Goal: Information Seeking & Learning: Learn about a topic

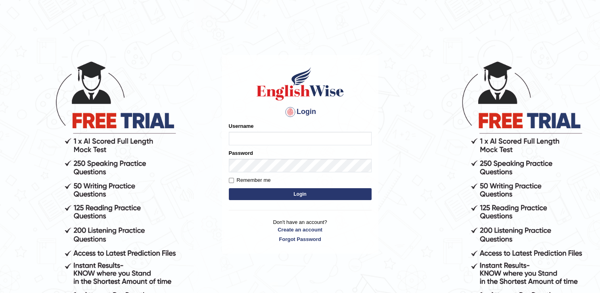
type input "RomulojrNepangue"
click at [292, 196] on button "Login" at bounding box center [300, 194] width 143 height 12
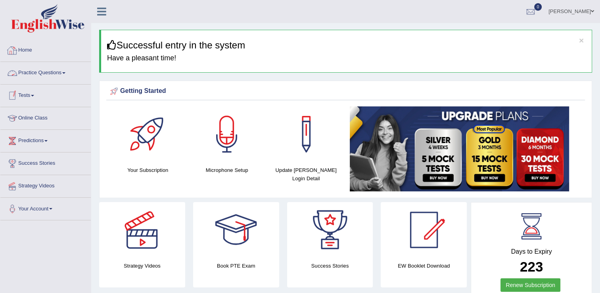
click at [65, 73] on span at bounding box center [63, 73] width 3 height 2
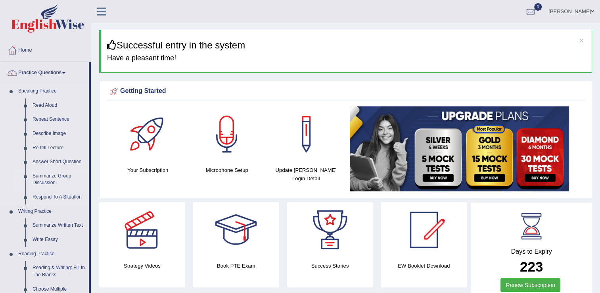
scroll to position [40, 0]
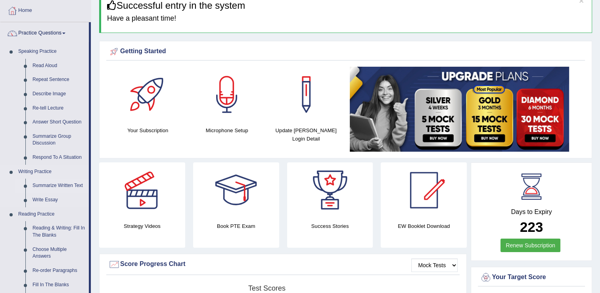
click at [68, 187] on link "Summarize Written Text" at bounding box center [59, 186] width 60 height 14
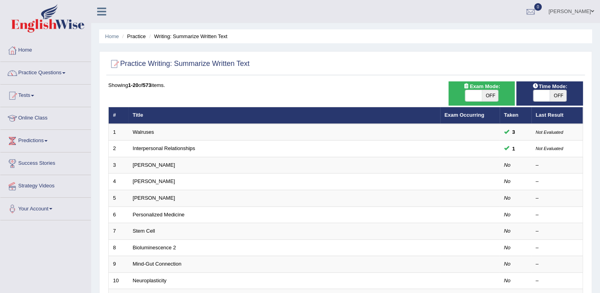
click at [491, 98] on span "OFF" at bounding box center [490, 95] width 17 height 11
checkbox input "true"
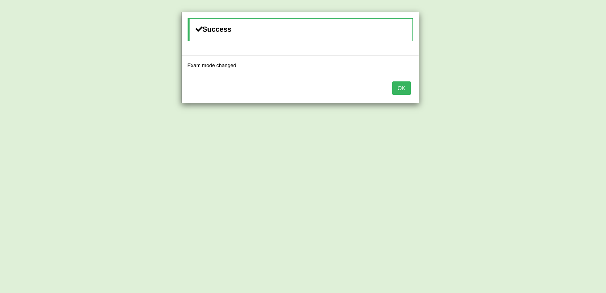
click at [409, 90] on button "OK" at bounding box center [401, 87] width 18 height 13
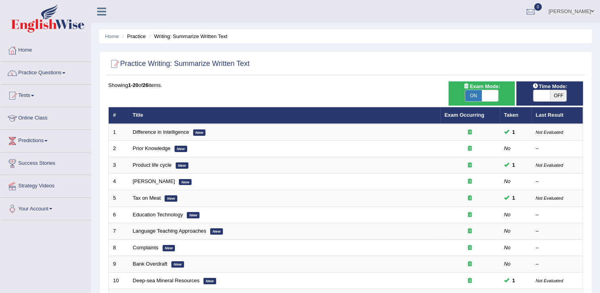
click at [554, 95] on span "OFF" at bounding box center [558, 95] width 17 height 11
checkbox input "true"
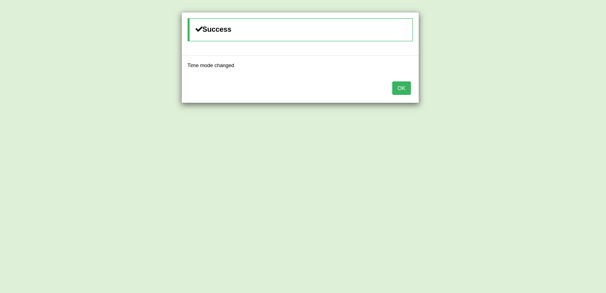
click at [408, 91] on button "OK" at bounding box center [401, 87] width 18 height 13
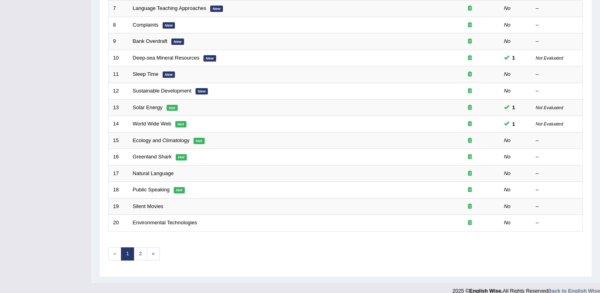
scroll to position [230, 0]
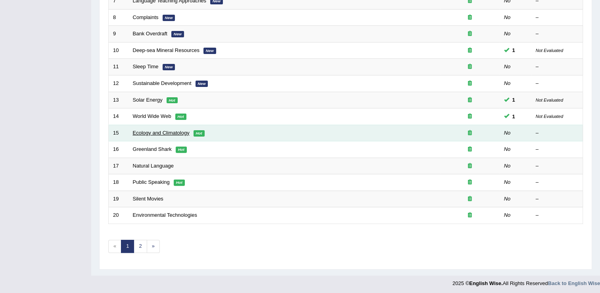
click at [179, 132] on link "Ecology and Climatology" at bounding box center [161, 133] width 57 height 6
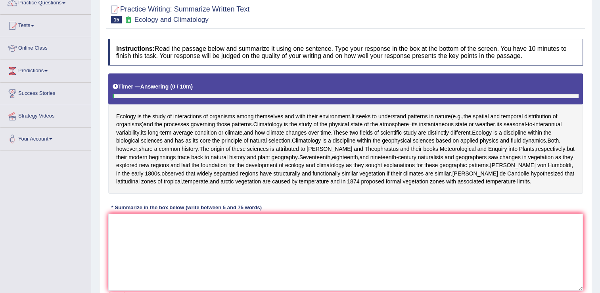
scroll to position [140, 0]
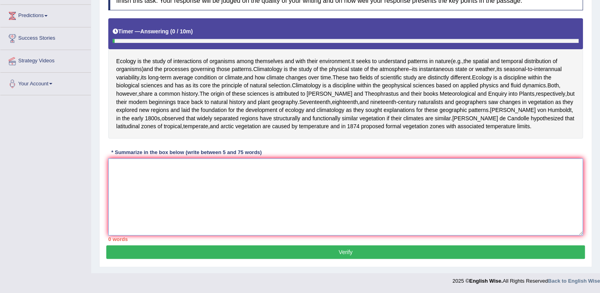
click at [153, 165] on textarea at bounding box center [345, 196] width 475 height 77
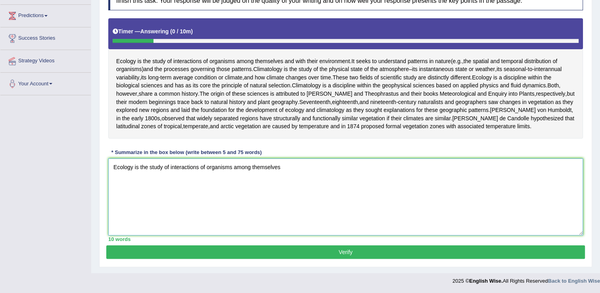
click at [281, 198] on textarea "Ecology is the study of interactions of organisms among themselves" at bounding box center [345, 196] width 475 height 77
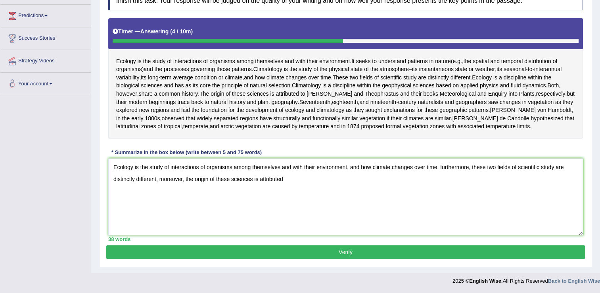
click at [382, 264] on div "Practice Writing: Summarize Written Text 15 Ecology and Climatology Instruction…" at bounding box center [345, 104] width 493 height 325
click at [302, 181] on textarea "Ecology is the study of interactions of organisms among themselves and with the…" at bounding box center [345, 196] width 475 height 77
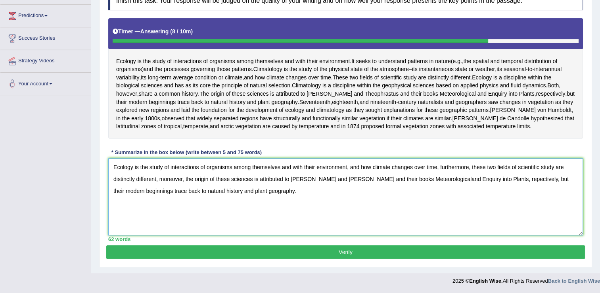
type textarea "Ecology is the study of interactions of organisms among themselves and with the…"
click at [364, 252] on button "Verify" at bounding box center [345, 251] width 479 height 13
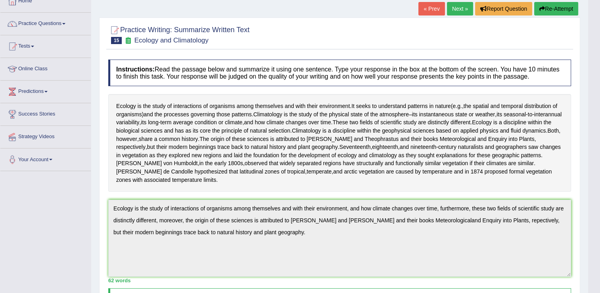
scroll to position [0, 0]
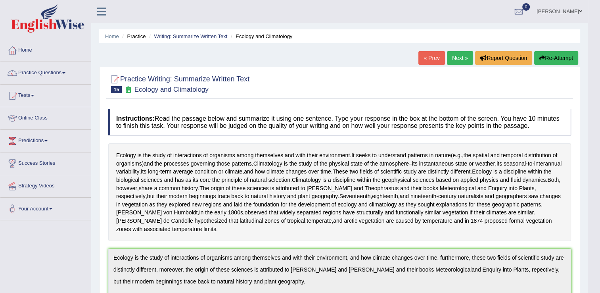
click at [461, 61] on link "Next »" at bounding box center [460, 57] width 26 height 13
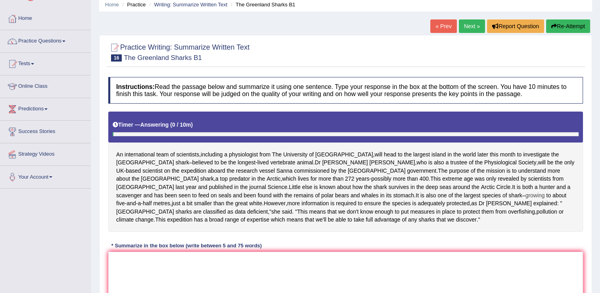
scroll to position [79, 0]
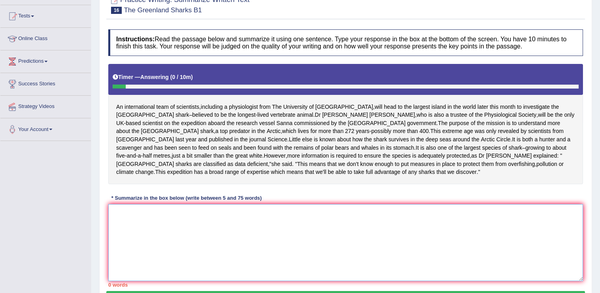
click at [273, 229] on textarea at bounding box center [345, 242] width 475 height 77
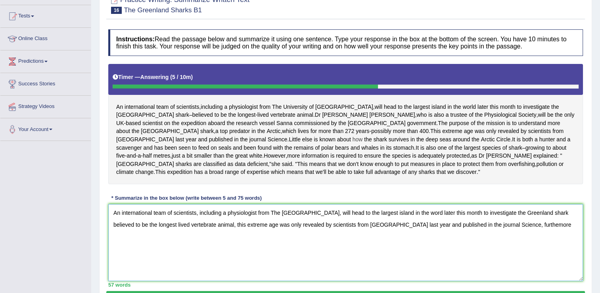
scroll to position [119, 0]
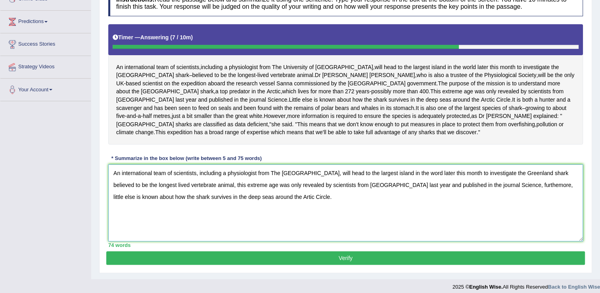
type textarea "An international team of scientists, including a physiologist from The Universi…"
click at [232, 264] on button "Verify" at bounding box center [345, 257] width 479 height 13
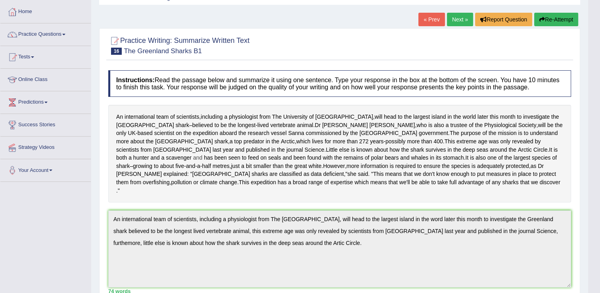
scroll to position [0, 0]
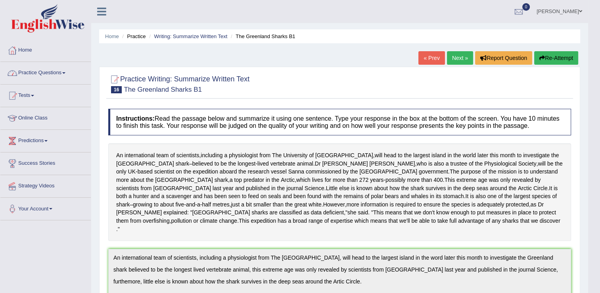
click at [66, 74] on link "Practice Questions" at bounding box center [45, 72] width 90 height 20
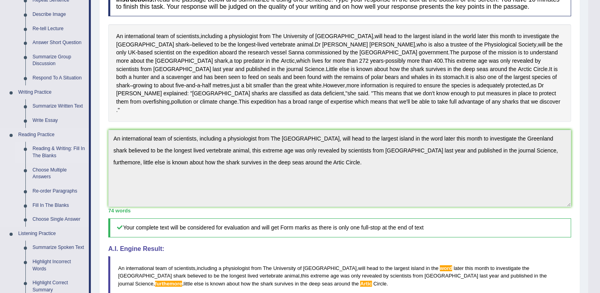
scroll to position [159, 0]
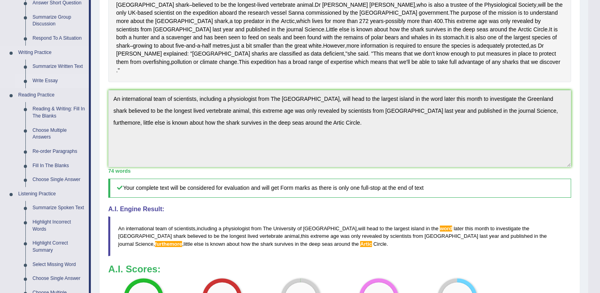
click at [52, 81] on link "Write Essay" at bounding box center [59, 81] width 60 height 14
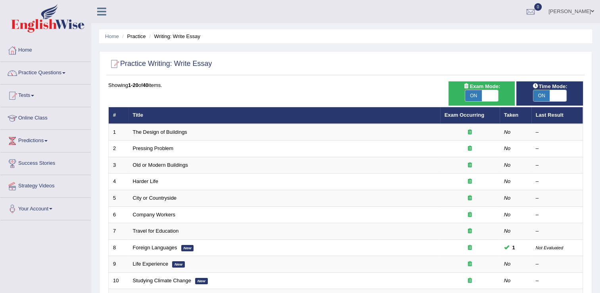
click at [488, 98] on span at bounding box center [490, 95] width 17 height 11
checkbox input "false"
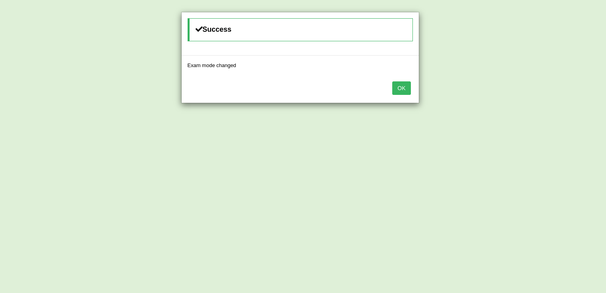
click at [410, 89] on button "OK" at bounding box center [401, 87] width 18 height 13
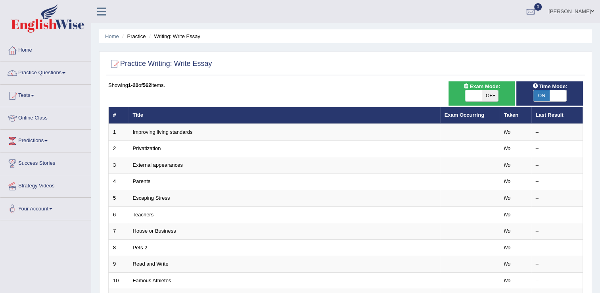
click at [557, 95] on span at bounding box center [558, 95] width 17 height 11
checkbox input "false"
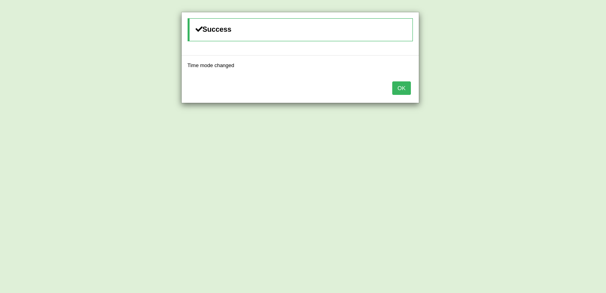
click at [400, 90] on button "OK" at bounding box center [401, 87] width 18 height 13
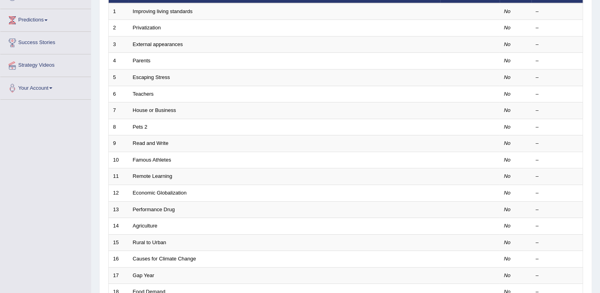
scroll to position [198, 0]
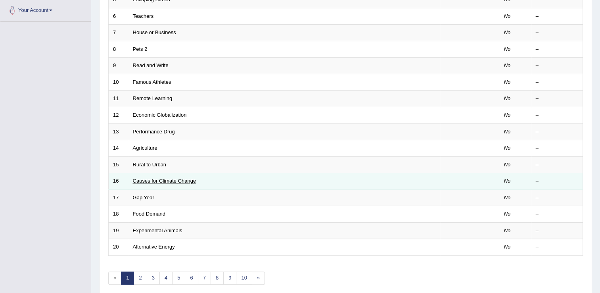
click at [160, 181] on link "Causes for Climate Change" at bounding box center [164, 181] width 63 height 6
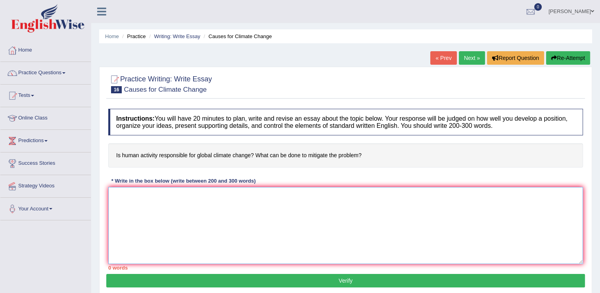
click at [162, 193] on textarea at bounding box center [345, 225] width 475 height 77
click at [327, 194] on textarea "The increasing influence of human activity on our lives has ignited numerous di…" at bounding box center [345, 225] width 475 height 77
click at [373, 196] on textarea "The increasing influence of human activity on our lives has ignited numerous di…" at bounding box center [345, 225] width 475 height 77
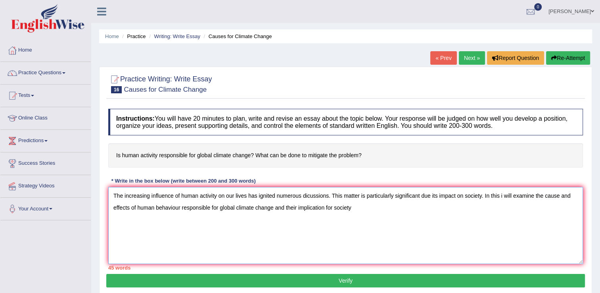
click at [325, 208] on textarea "The increasing influence of human activity on our lives has ignited numerous di…" at bounding box center [345, 225] width 475 height 77
click at [361, 207] on textarea "The increasing influence of human activity on our lives has ignited numerous di…" at bounding box center [345, 225] width 475 height 77
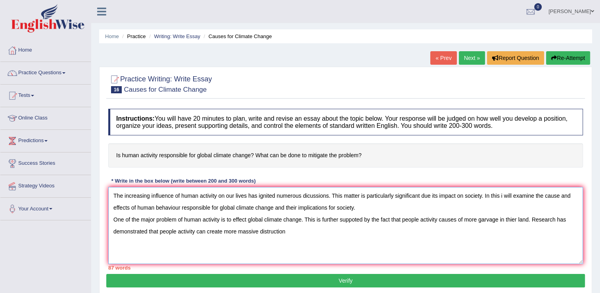
click at [237, 231] on textarea "The increasing influence of human activity on our lives has ignited numerous di…" at bounding box center [345, 225] width 475 height 77
click at [274, 233] on textarea "The increasing influence of human activity on our lives has ignited numerous di…" at bounding box center [345, 225] width 475 height 77
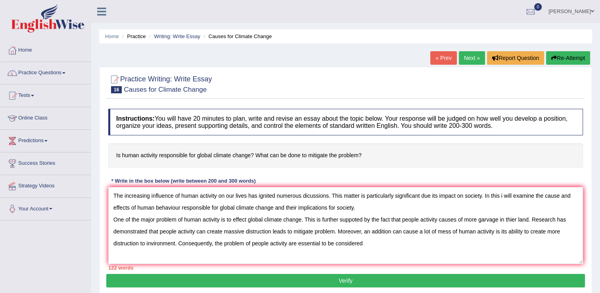
click at [229, 173] on div "Instructions: You will have 20 minutes to plan, write and revise an essay about…" at bounding box center [345, 189] width 479 height 169
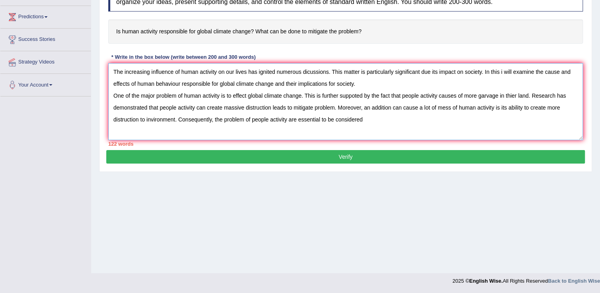
click at [373, 114] on textarea "The increasing influence of human activity on our lives has ignited numerous di…" at bounding box center [345, 101] width 475 height 77
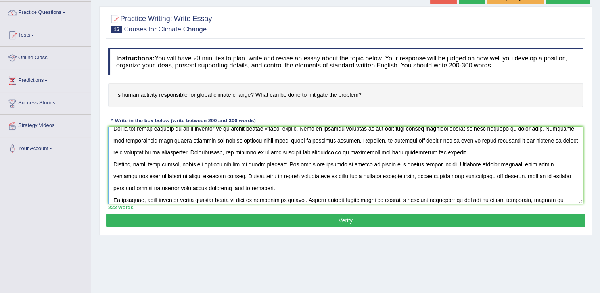
scroll to position [42, 0]
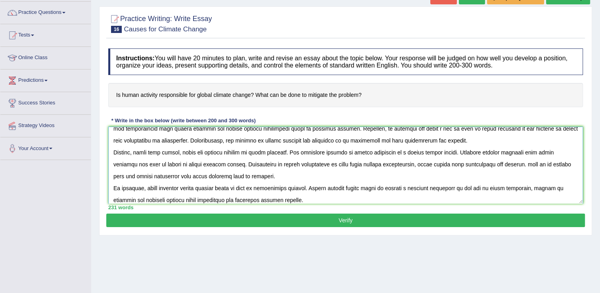
type textarea "The increasing influence of human activity on our lives has ignited numerous di…"
click at [389, 221] on button "Verify" at bounding box center [345, 219] width 479 height 13
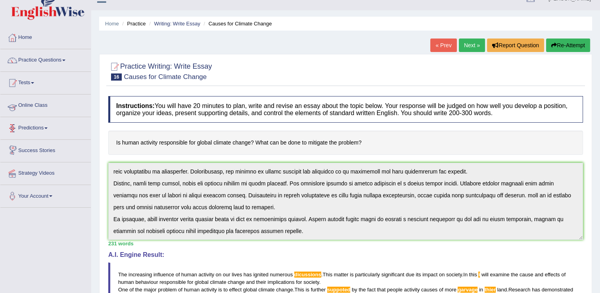
scroll to position [0, 0]
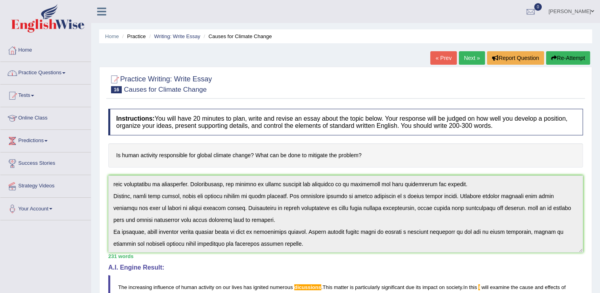
click at [65, 73] on span at bounding box center [63, 73] width 3 height 2
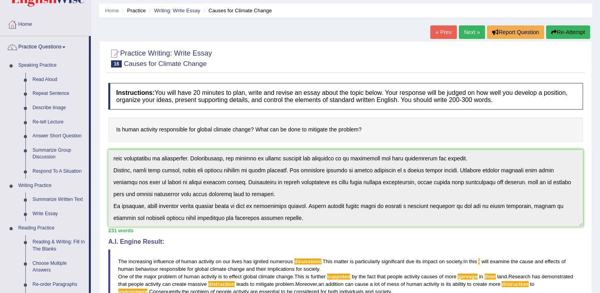
scroll to position [40, 0]
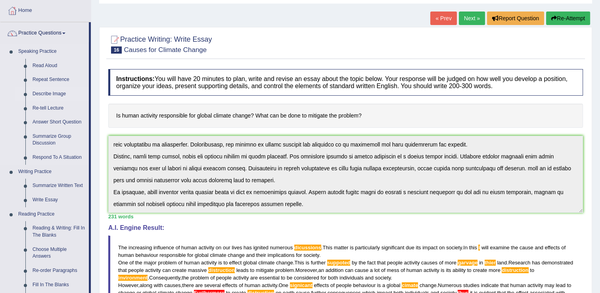
click at [60, 95] on link "Describe Image" at bounding box center [59, 94] width 60 height 14
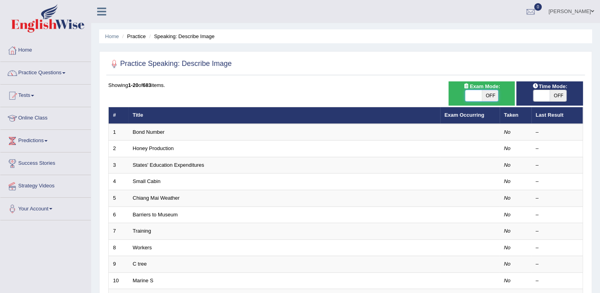
click at [469, 96] on span at bounding box center [473, 95] width 17 height 11
checkbox input "true"
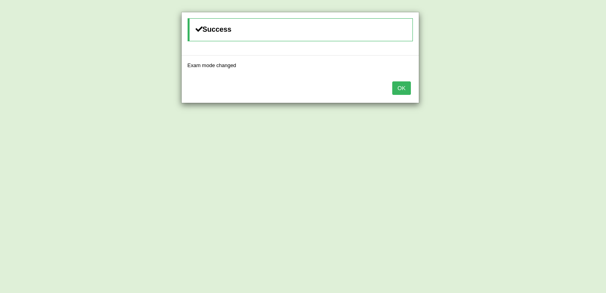
click at [403, 88] on button "OK" at bounding box center [401, 87] width 18 height 13
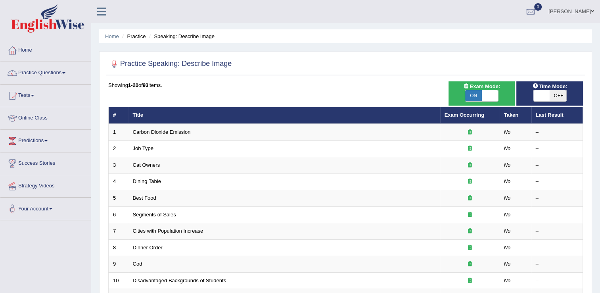
click at [559, 96] on span "OFF" at bounding box center [558, 95] width 17 height 11
checkbox input "true"
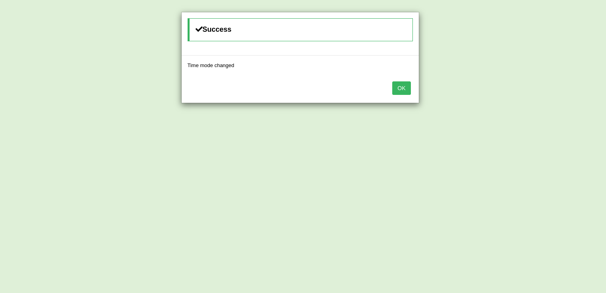
click at [405, 88] on button "OK" at bounding box center [401, 87] width 18 height 13
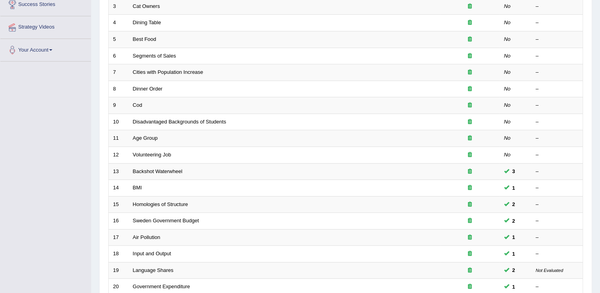
scroll to position [230, 0]
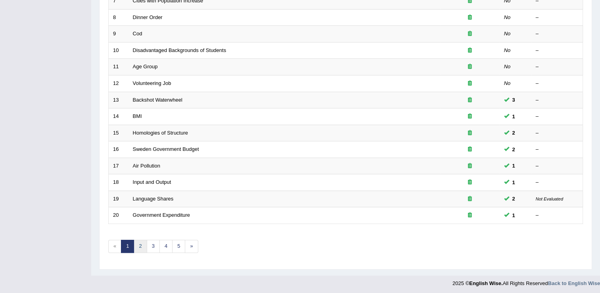
click at [138, 247] on link "2" at bounding box center [140, 246] width 13 height 13
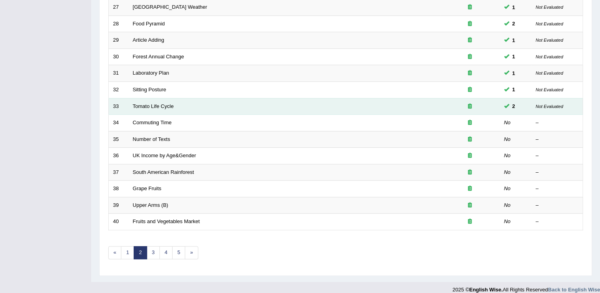
scroll to position [230, 0]
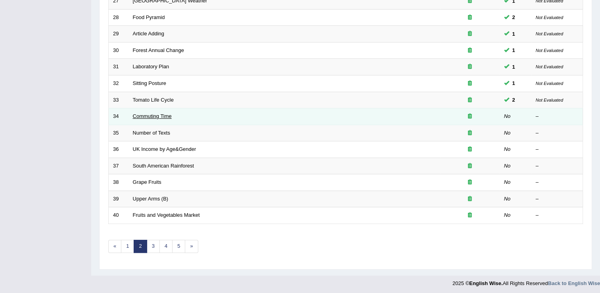
click at [160, 115] on link "Commuting Time" at bounding box center [152, 116] width 39 height 6
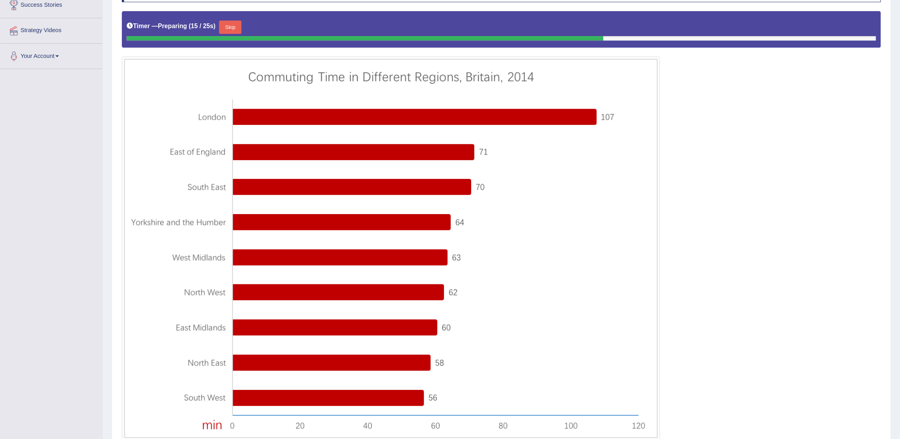
scroll to position [158, 0]
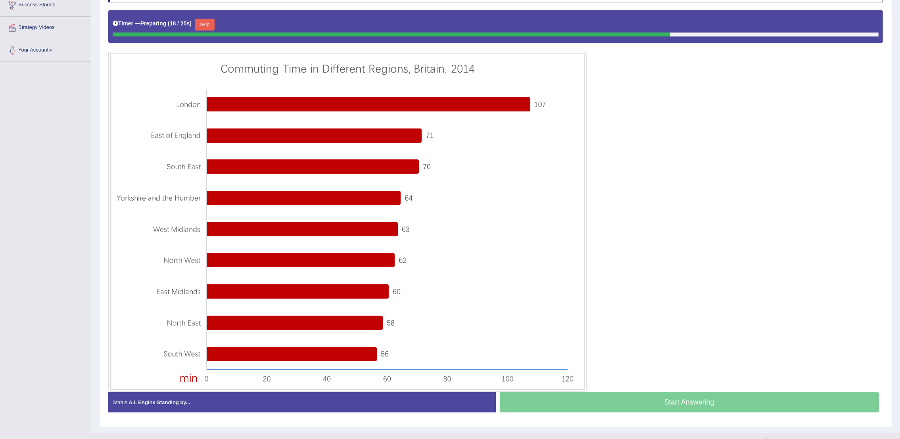
drag, startPoint x: 587, startPoint y: 0, endPoint x: 646, endPoint y: 116, distance: 130.4
click at [600, 116] on div at bounding box center [495, 201] width 775 height 382
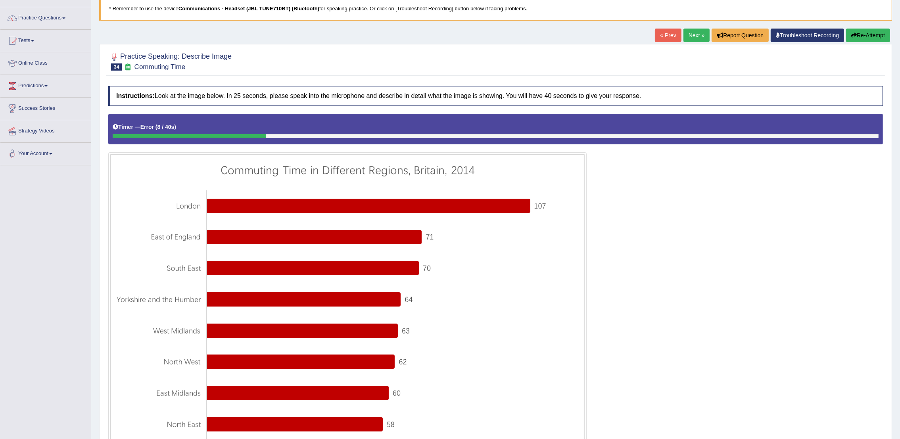
scroll to position [54, 0]
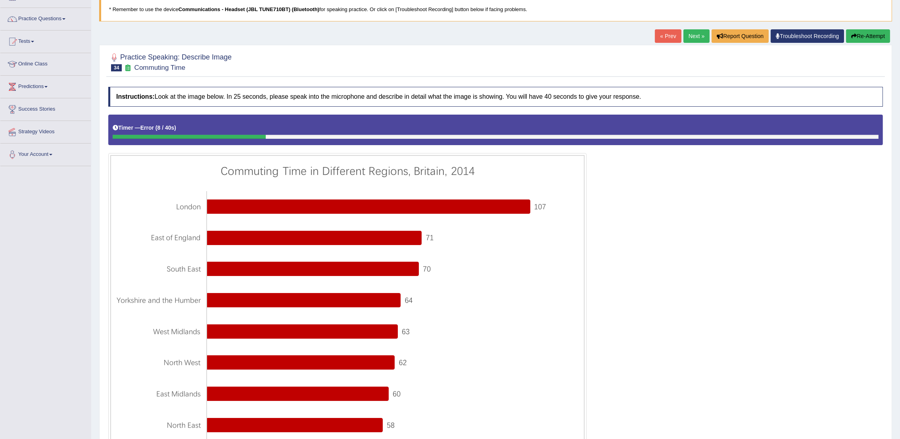
click at [600, 33] on button "Re-Attempt" at bounding box center [868, 35] width 44 height 13
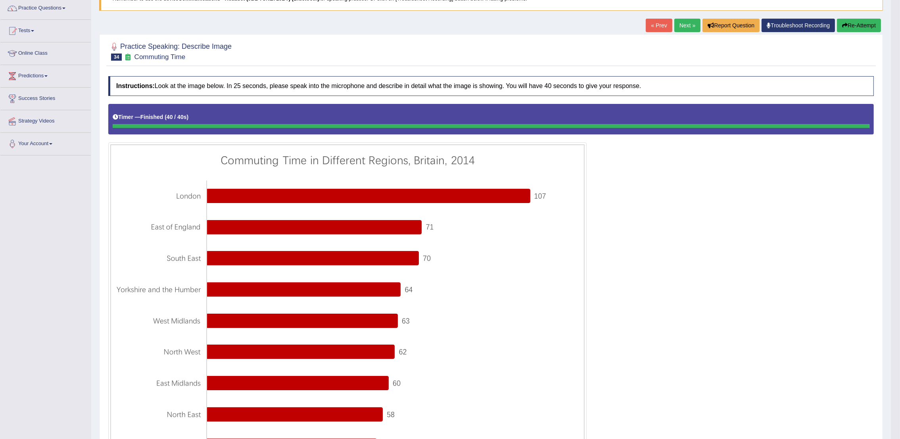
scroll to position [60, 0]
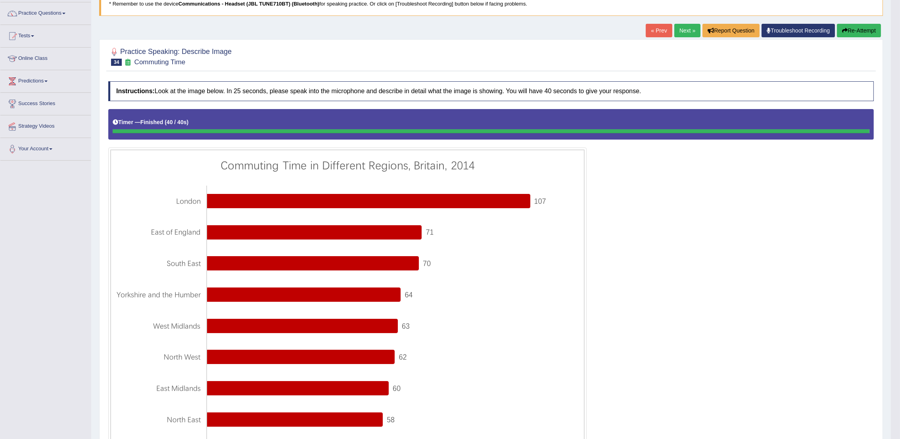
click at [677, 27] on link "Next »" at bounding box center [688, 30] width 26 height 13
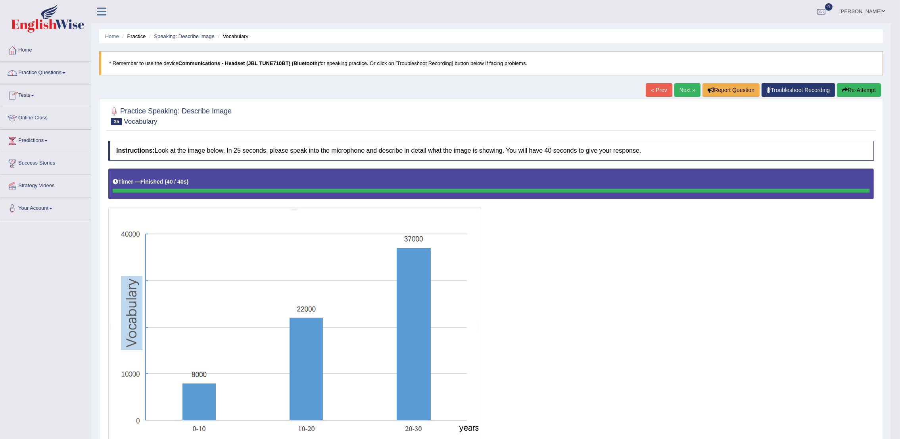
click at [63, 72] on link "Practice Questions" at bounding box center [45, 72] width 90 height 20
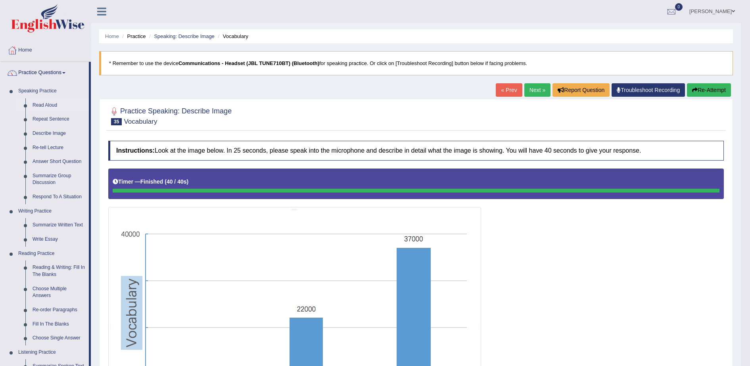
click at [50, 106] on link "Read Aloud" at bounding box center [59, 105] width 60 height 14
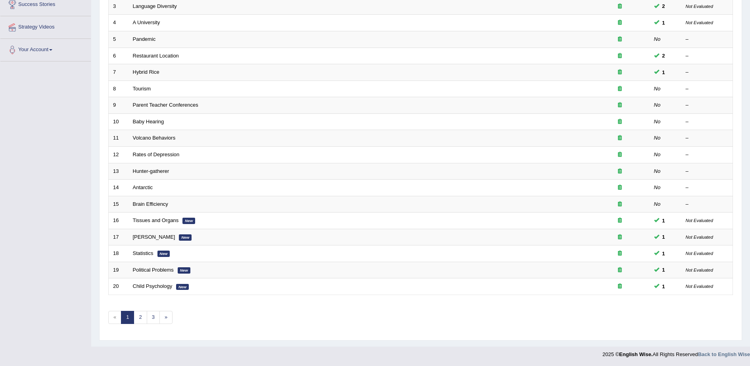
scroll to position [159, 0]
click at [140, 320] on link "2" at bounding box center [140, 317] width 13 height 13
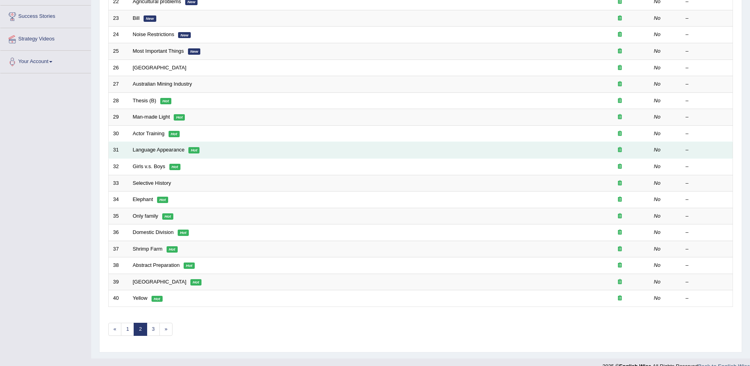
scroll to position [149, 0]
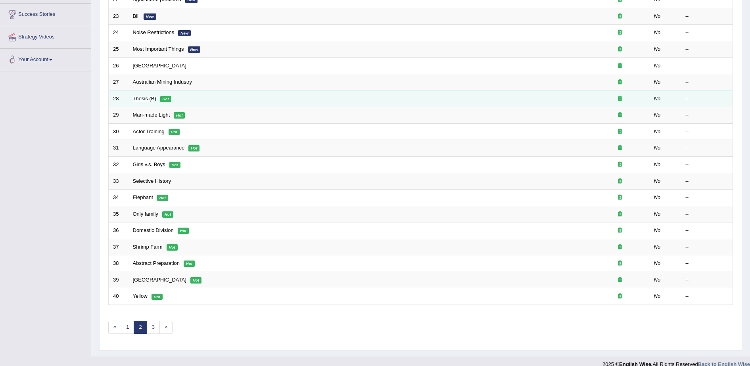
click at [142, 99] on link "Thesis (B)" at bounding box center [144, 99] width 23 height 6
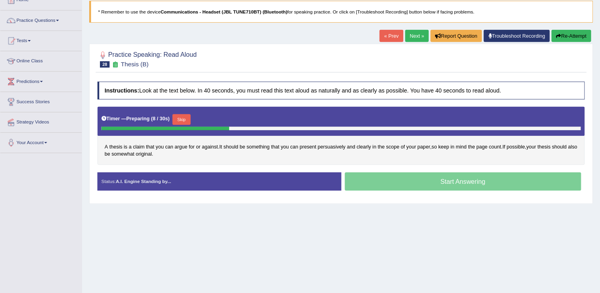
scroll to position [50, 0]
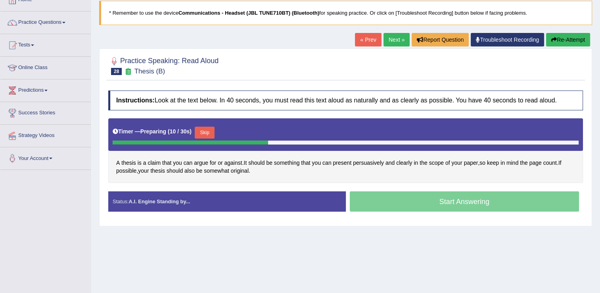
drag, startPoint x: 757, startPoint y: 7, endPoint x: 409, endPoint y: 246, distance: 422.9
click at [409, 246] on div "Home Practice Speaking: Read Aloud Thesis (B) * Remember to use the device Comm…" at bounding box center [345, 148] width 509 height 397
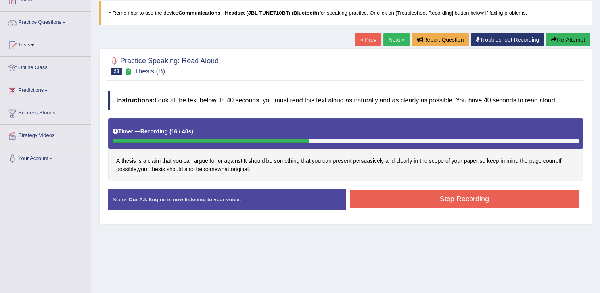
click at [463, 201] on button "Stop Recording" at bounding box center [465, 199] width 230 height 18
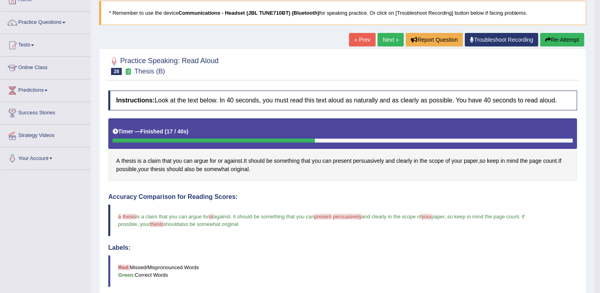
click at [386, 37] on link "Next »" at bounding box center [391, 39] width 26 height 13
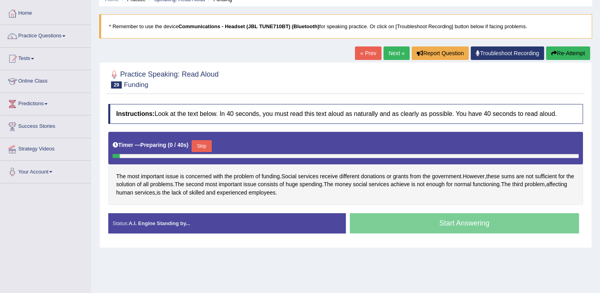
scroll to position [79, 0]
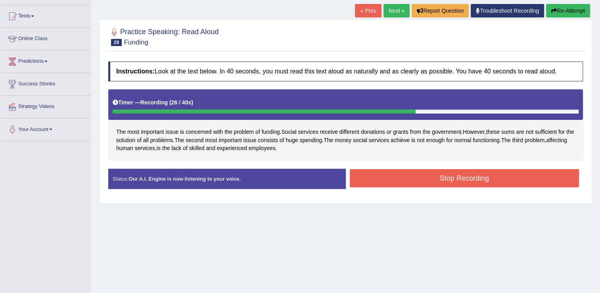
click at [423, 178] on button "Stop Recording" at bounding box center [465, 178] width 230 height 18
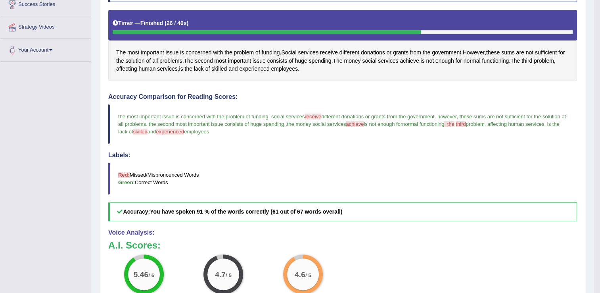
scroll to position [40, 0]
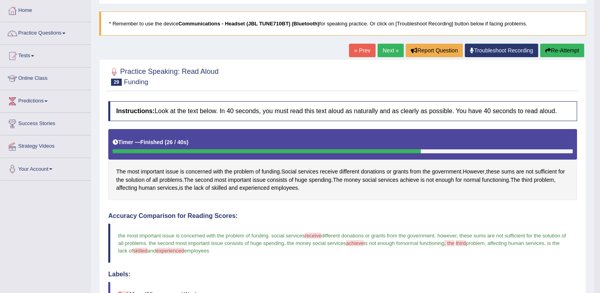
click at [384, 52] on link "Next »" at bounding box center [391, 50] width 26 height 13
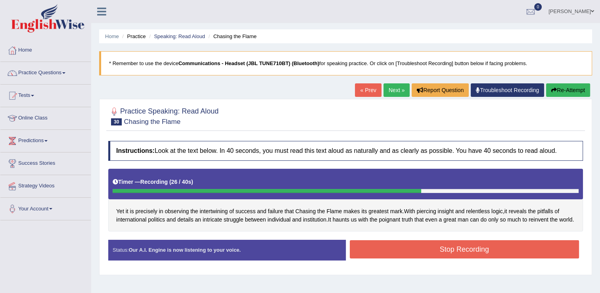
click at [443, 255] on button "Stop Recording" at bounding box center [465, 249] width 230 height 18
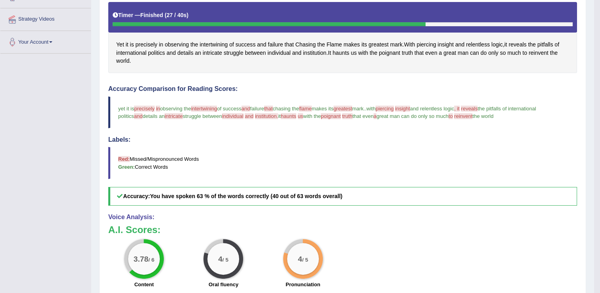
scroll to position [238, 0]
